Goal: Transaction & Acquisition: Download file/media

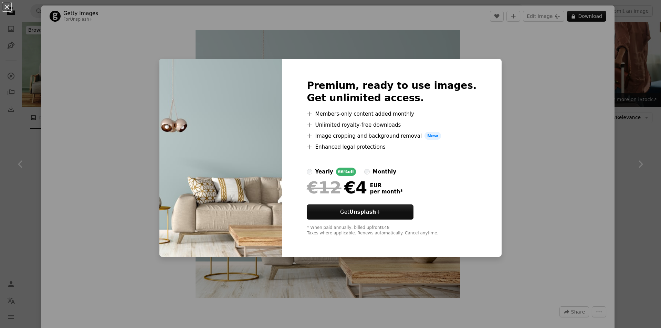
scroll to position [310, 0]
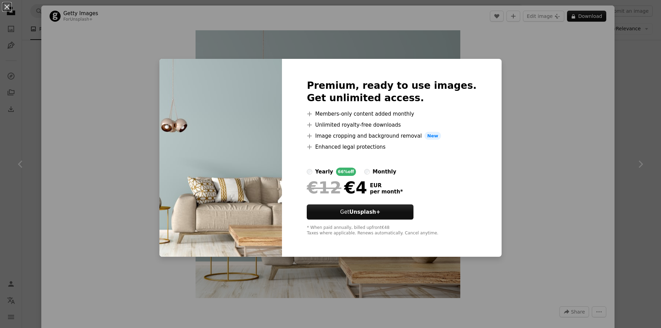
click at [537, 139] on div "An X shape Premium, ready to use images. Get unlimited access. A plus sign Memb…" at bounding box center [330, 164] width 661 height 328
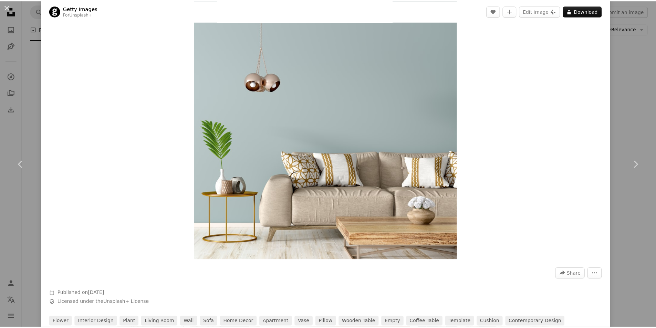
scroll to position [241, 0]
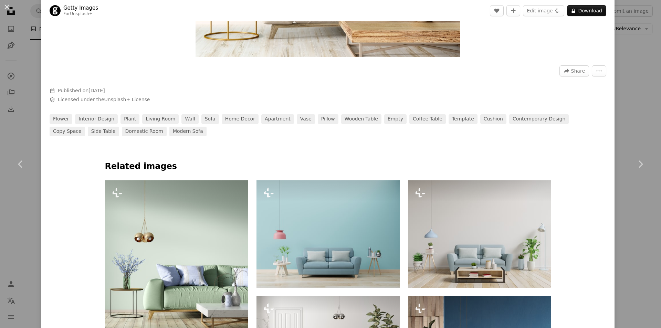
click at [644, 210] on div "An X shape Chevron left Chevron right Getty Images For Unsplash+ A heart A plus…" at bounding box center [330, 164] width 661 height 328
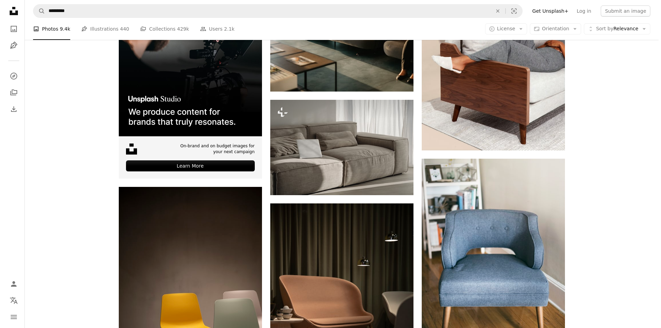
scroll to position [118, 0]
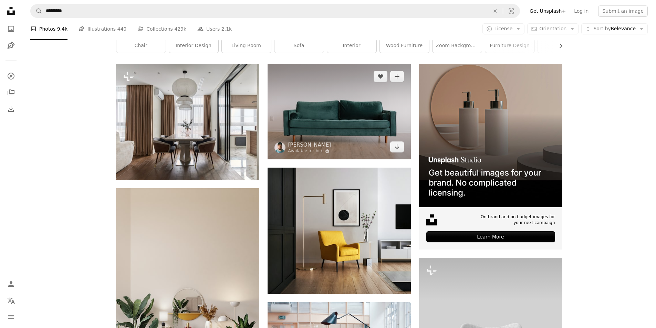
click at [294, 108] on img at bounding box center [339, 111] width 143 height 95
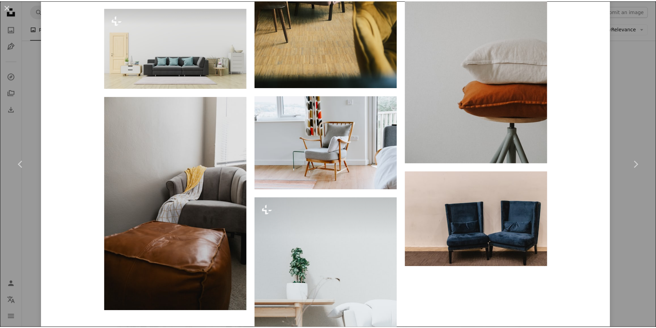
scroll to position [2273, 0]
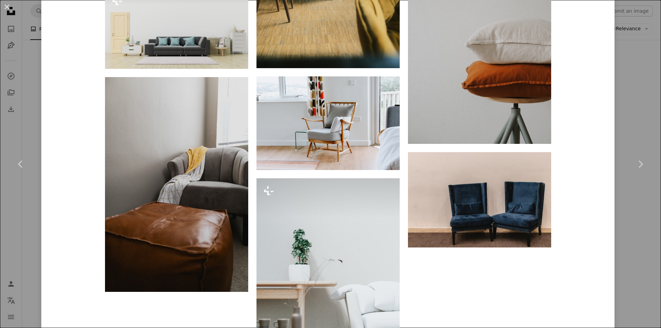
click at [635, 262] on div "An X shape Chevron left Chevron right [PERSON_NAME] Available for hire A checkm…" at bounding box center [330, 164] width 661 height 328
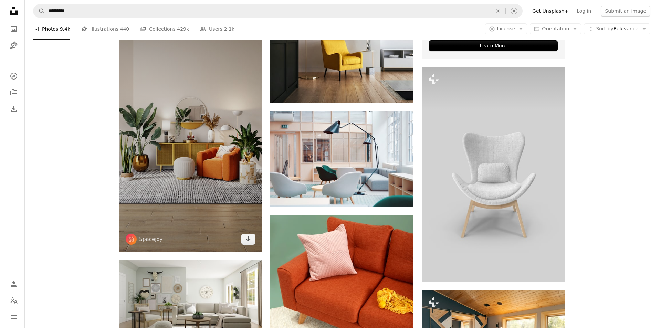
scroll to position [256, 0]
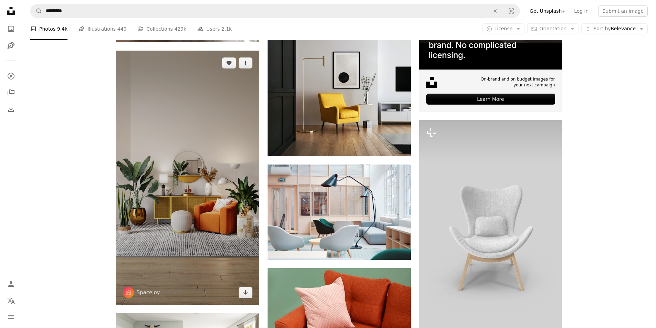
click at [188, 198] on img at bounding box center [187, 178] width 143 height 255
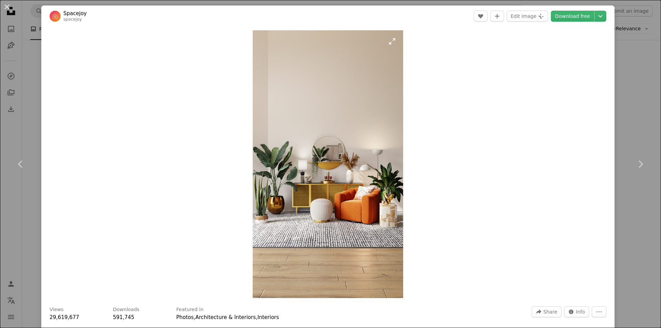
click at [390, 44] on img "Zoom in on this image" at bounding box center [328, 164] width 151 height 268
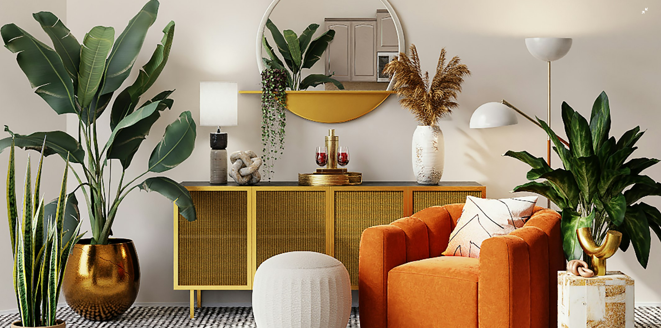
scroll to position [450, 0]
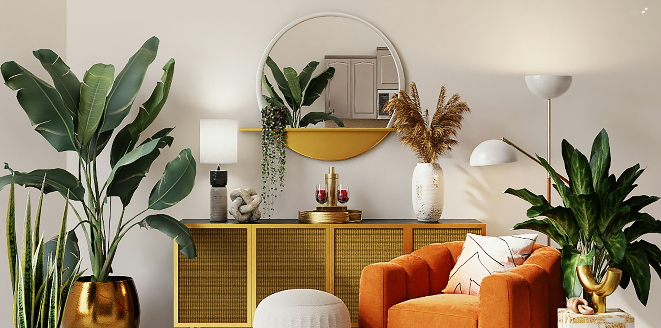
click at [640, 12] on img "Zoom out on this image" at bounding box center [331, 138] width 662 height 1177
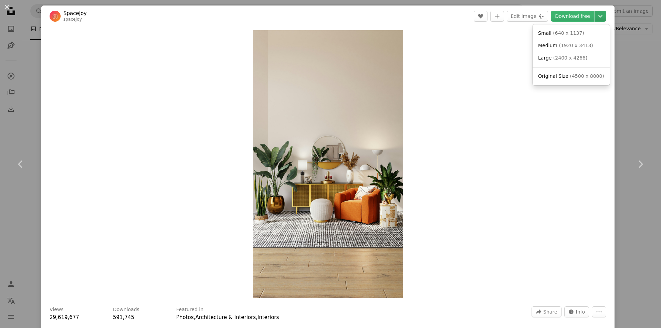
click at [595, 16] on icon "Chevron down" at bounding box center [600, 16] width 11 height 8
click at [564, 78] on span "Original Size" at bounding box center [553, 76] width 30 height 6
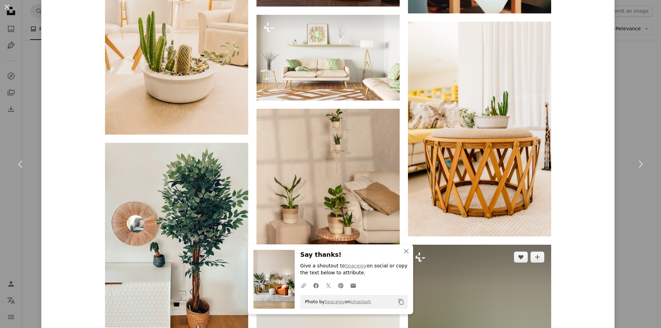
scroll to position [1102, 0]
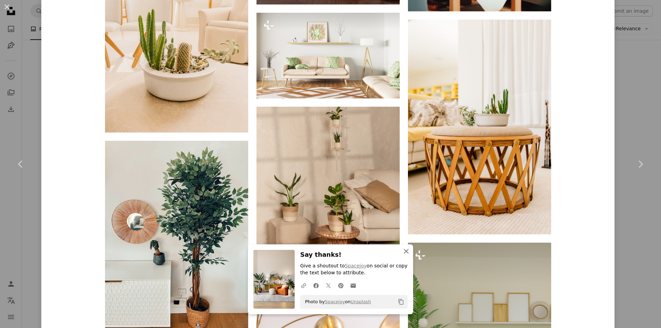
click at [402, 252] on icon "An X shape" at bounding box center [406, 251] width 8 height 8
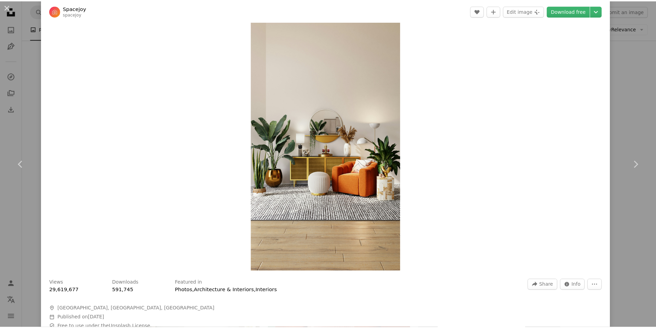
scroll to position [0, 0]
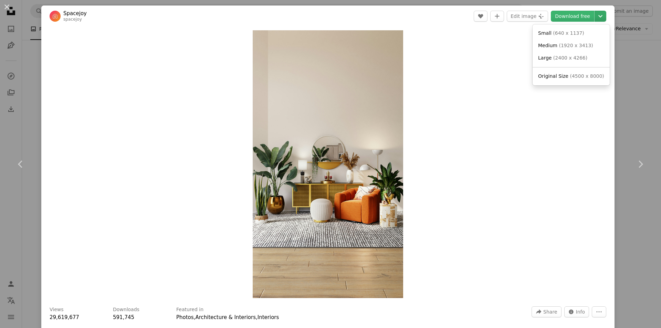
click at [595, 19] on icon "Chevron down" at bounding box center [600, 16] width 11 height 8
click at [578, 76] on span "( 4500 x 8000 )" at bounding box center [587, 76] width 34 height 6
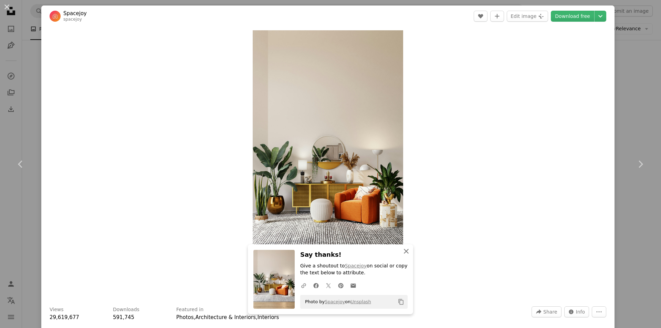
click at [402, 251] on icon "An X shape" at bounding box center [406, 251] width 8 height 8
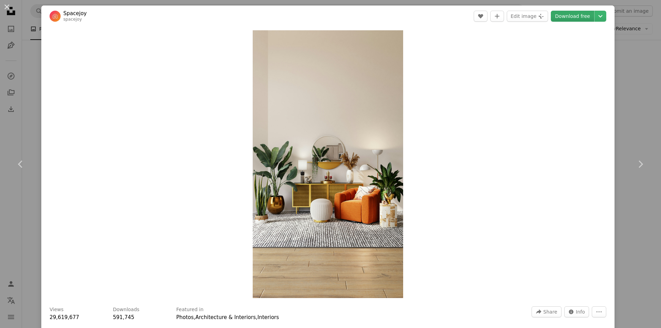
click at [576, 17] on link "Download free" at bounding box center [572, 16] width 43 height 11
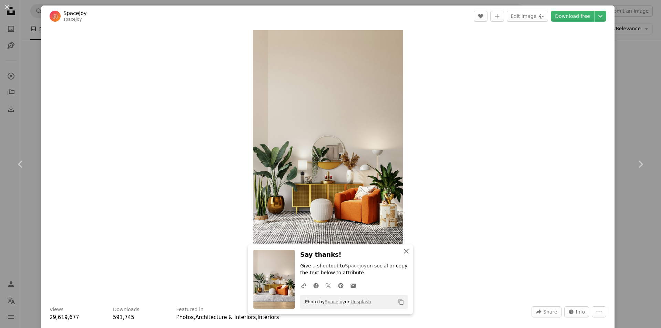
click at [406, 249] on icon "An X shape" at bounding box center [406, 251] width 8 height 8
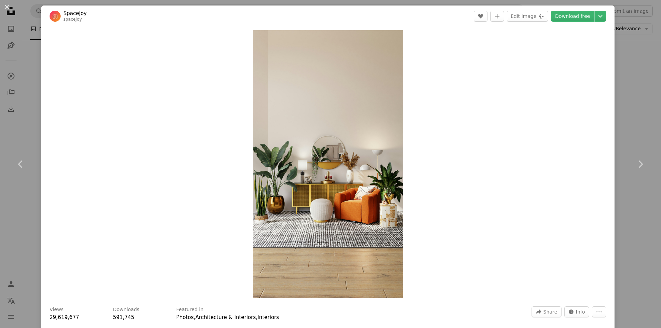
click at [627, 102] on div "An X shape Chevron left Chevron right Spacejoy spacejoy A heart A plus sign Edi…" at bounding box center [330, 164] width 661 height 328
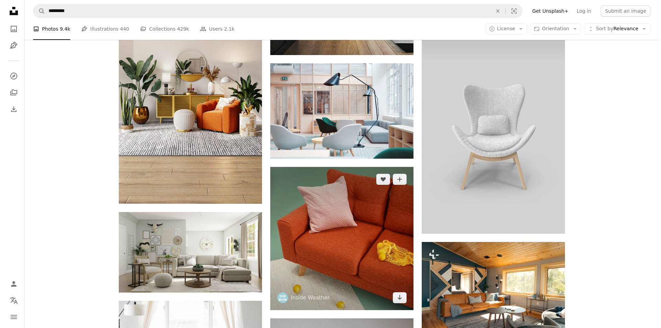
scroll to position [360, 0]
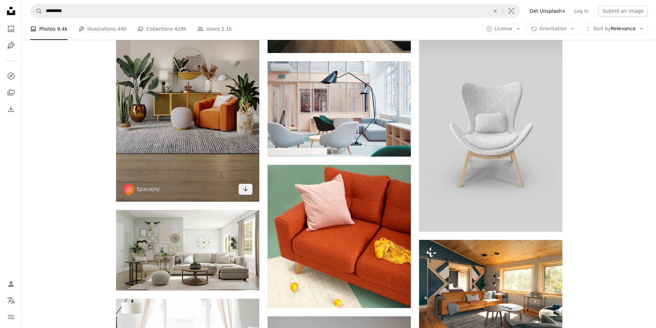
click at [245, 167] on img at bounding box center [187, 74] width 143 height 255
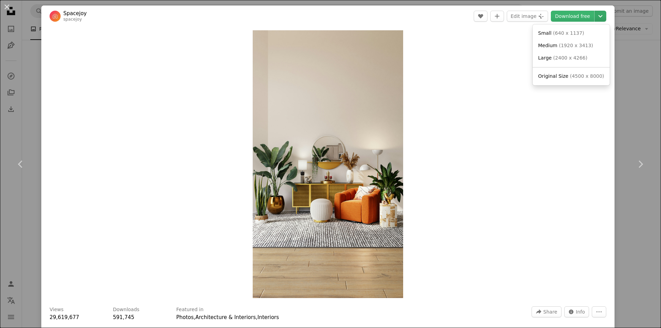
click at [596, 20] on icon "Chevron down" at bounding box center [600, 16] width 11 height 8
click at [570, 76] on span "( 4500 x 8000 )" at bounding box center [587, 76] width 34 height 6
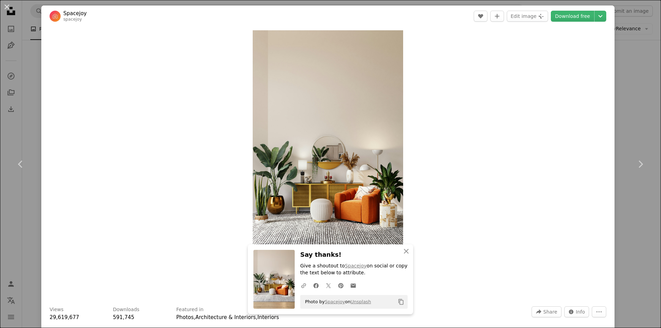
click at [508, 245] on div "Zoom in" at bounding box center [327, 164] width 573 height 275
